Goal: Navigation & Orientation: Find specific page/section

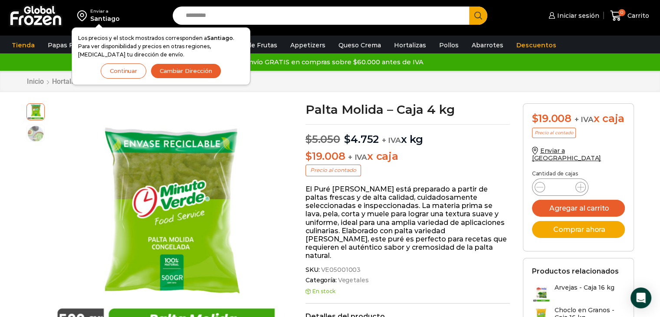
click at [118, 69] on button "Continuar" at bounding box center [124, 70] width 46 height 15
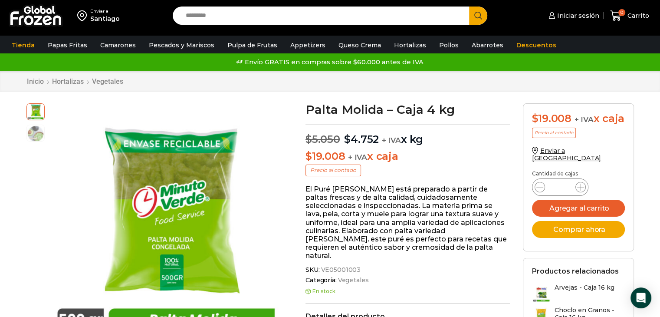
click at [9, 10] on img at bounding box center [36, 15] width 54 height 23
click at [20, 13] on img at bounding box center [36, 15] width 54 height 23
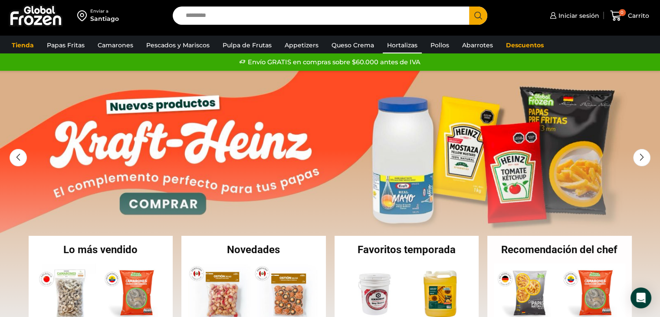
click at [408, 50] on link "Hortalizas" at bounding box center [402, 45] width 39 height 16
